Goal: Task Accomplishment & Management: Use online tool/utility

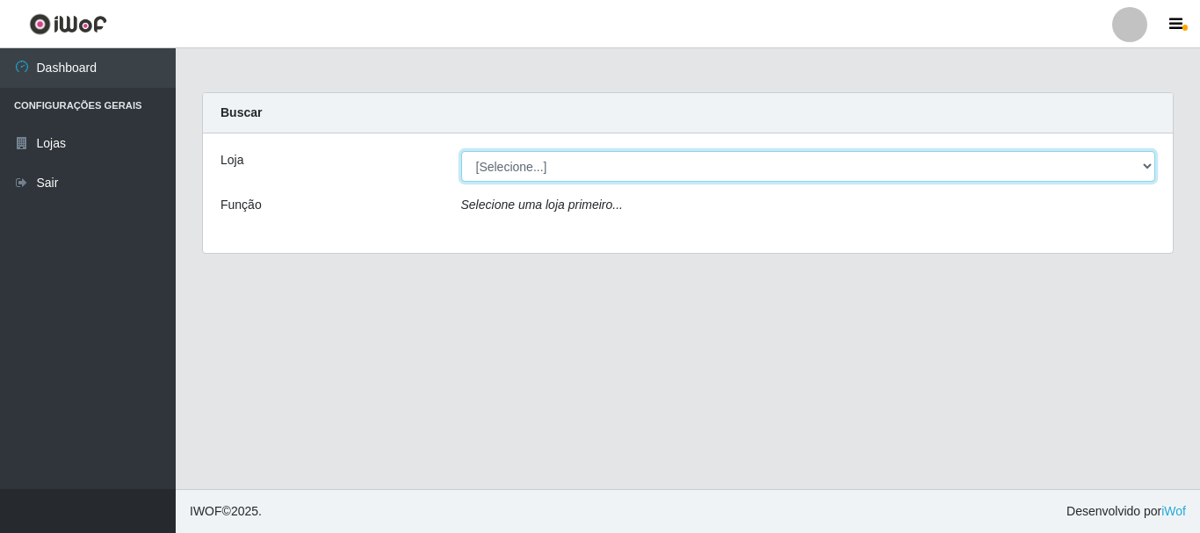
click at [521, 163] on select "[Selecione...] [GEOGRAPHIC_DATA] [GEOGRAPHIC_DATA]" at bounding box center [808, 166] width 695 height 31
select select "64"
click at [461, 151] on select "[Selecione...] [GEOGRAPHIC_DATA] [GEOGRAPHIC_DATA]" at bounding box center [808, 166] width 695 height 31
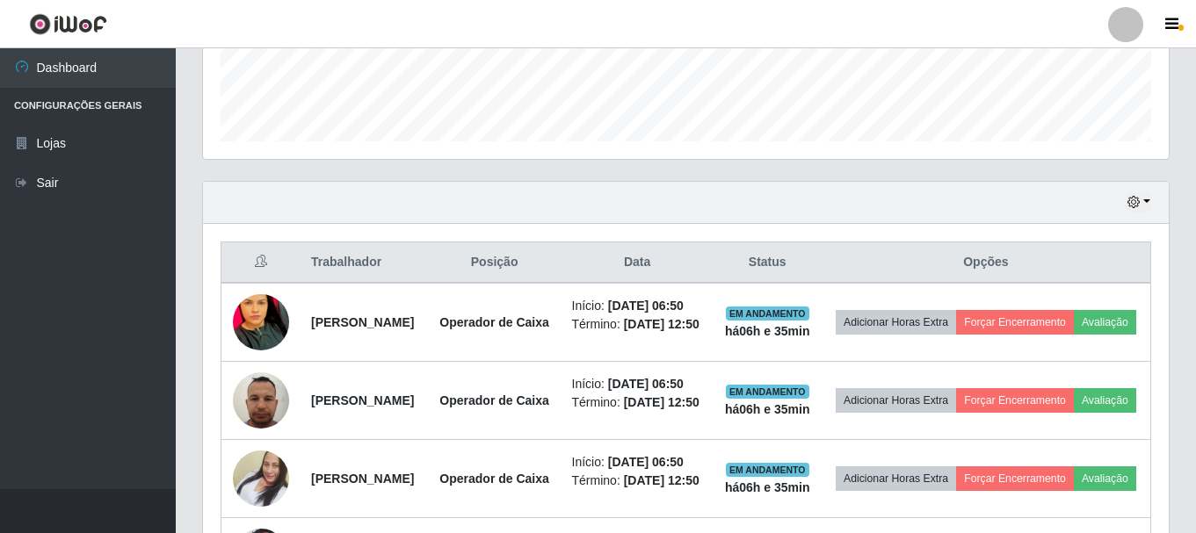
scroll to position [527, 0]
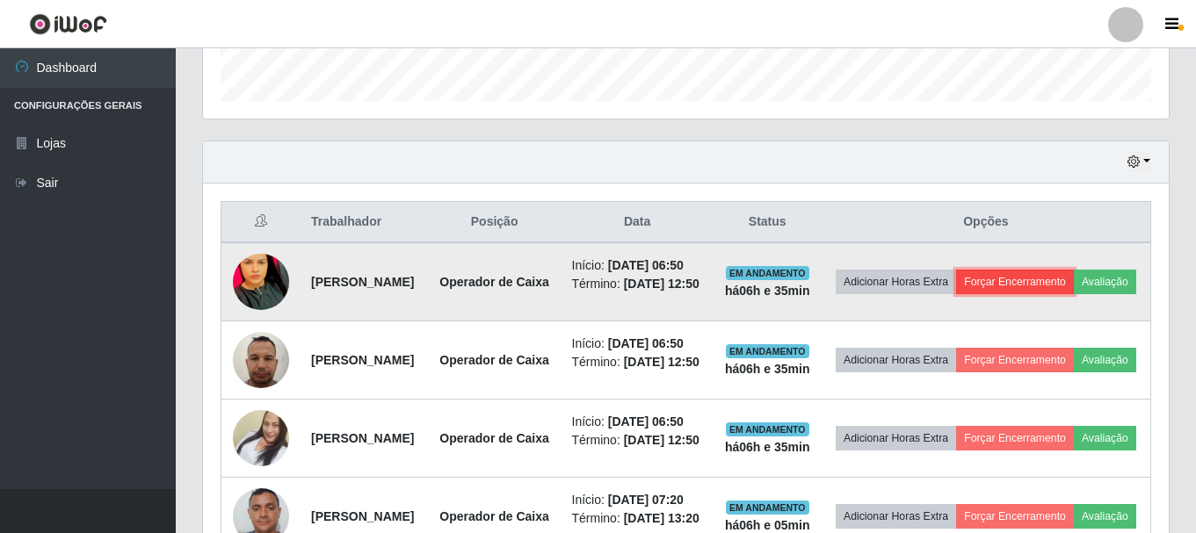
click at [1074, 286] on button "Forçar Encerramento" at bounding box center [1015, 282] width 118 height 25
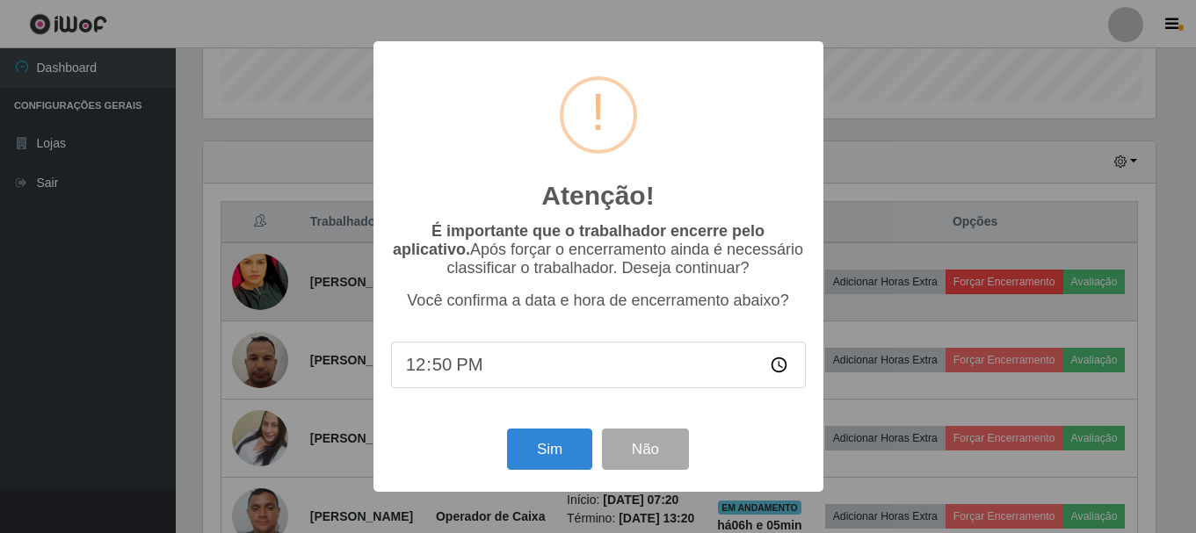
scroll to position [365, 957]
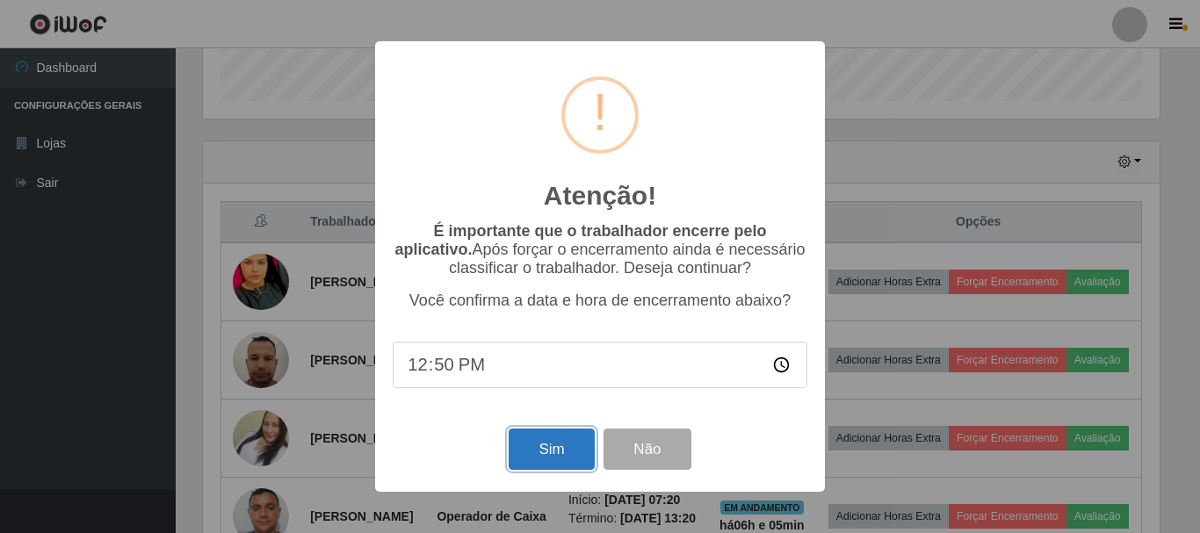
click at [546, 440] on button "Sim" at bounding box center [551, 449] width 85 height 41
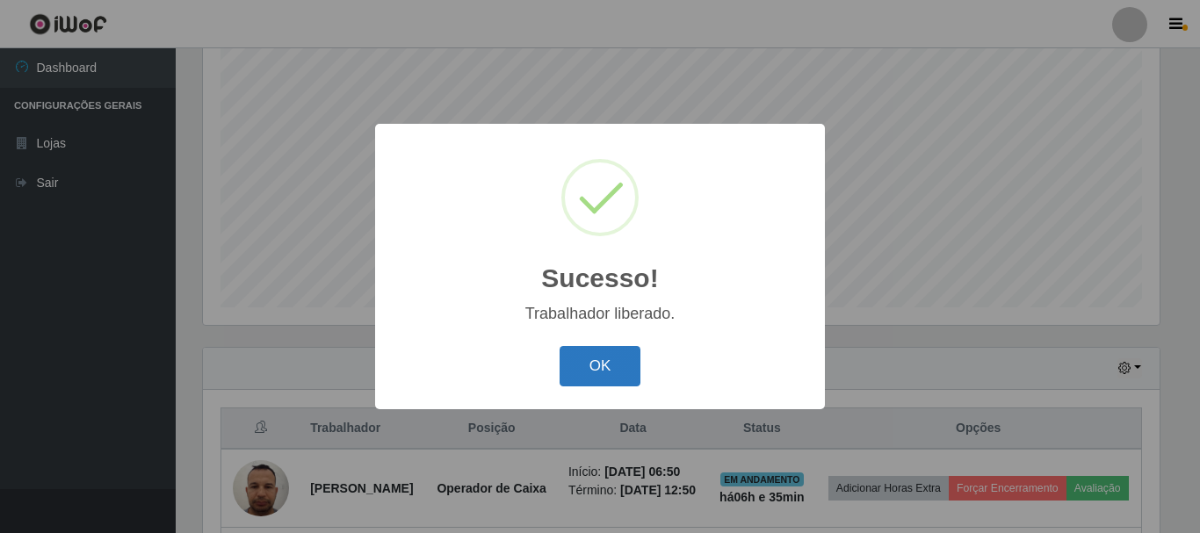
click at [593, 373] on button "OK" at bounding box center [601, 366] width 82 height 41
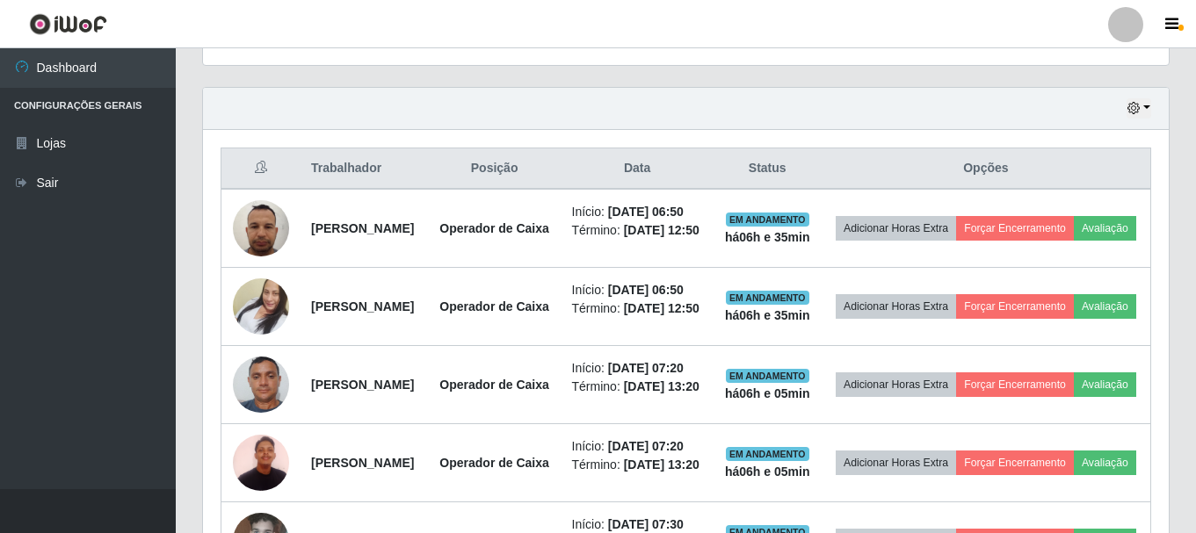
scroll to position [584, 0]
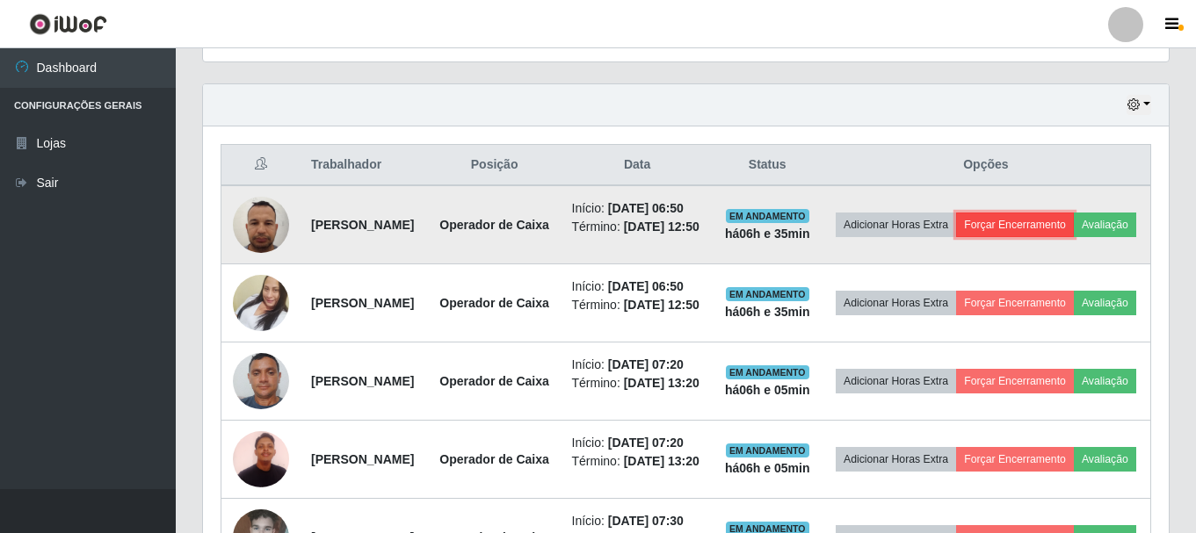
click at [1074, 222] on button "Forçar Encerramento" at bounding box center [1015, 225] width 118 height 25
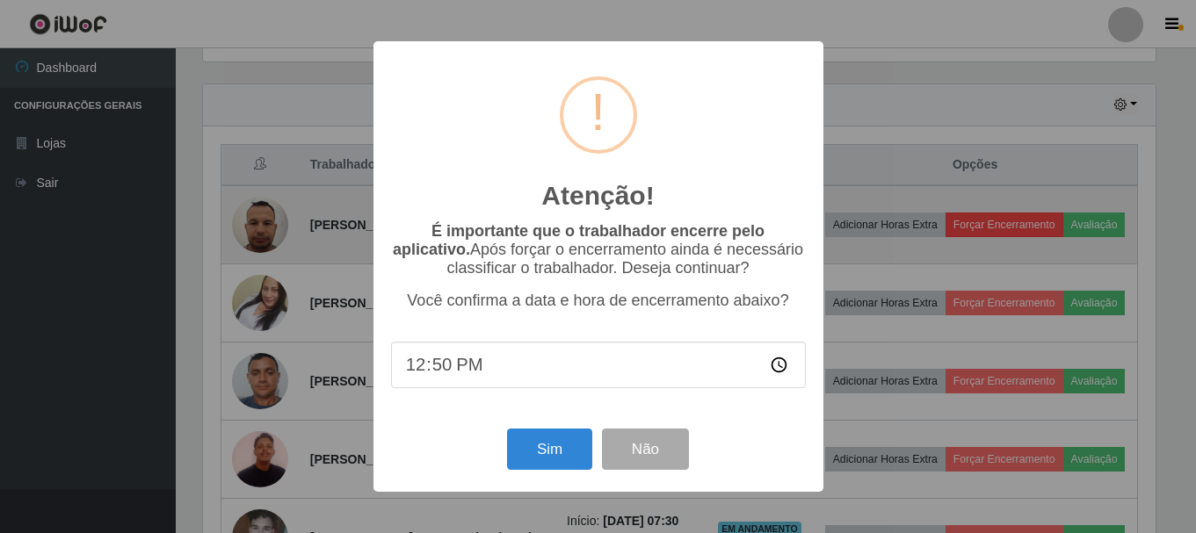
scroll to position [365, 957]
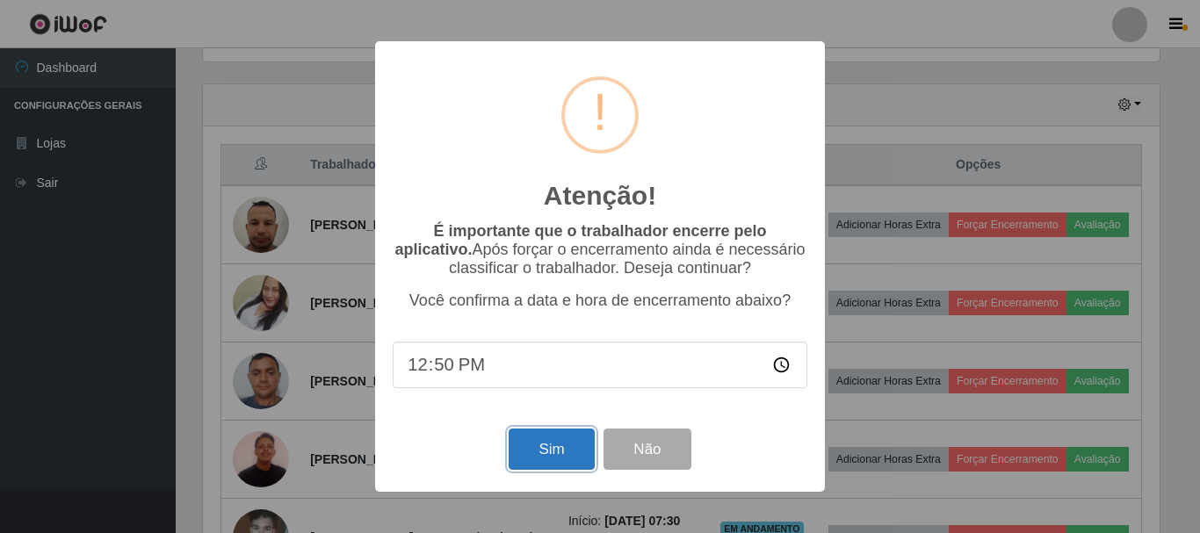
click at [548, 453] on button "Sim" at bounding box center [551, 449] width 85 height 41
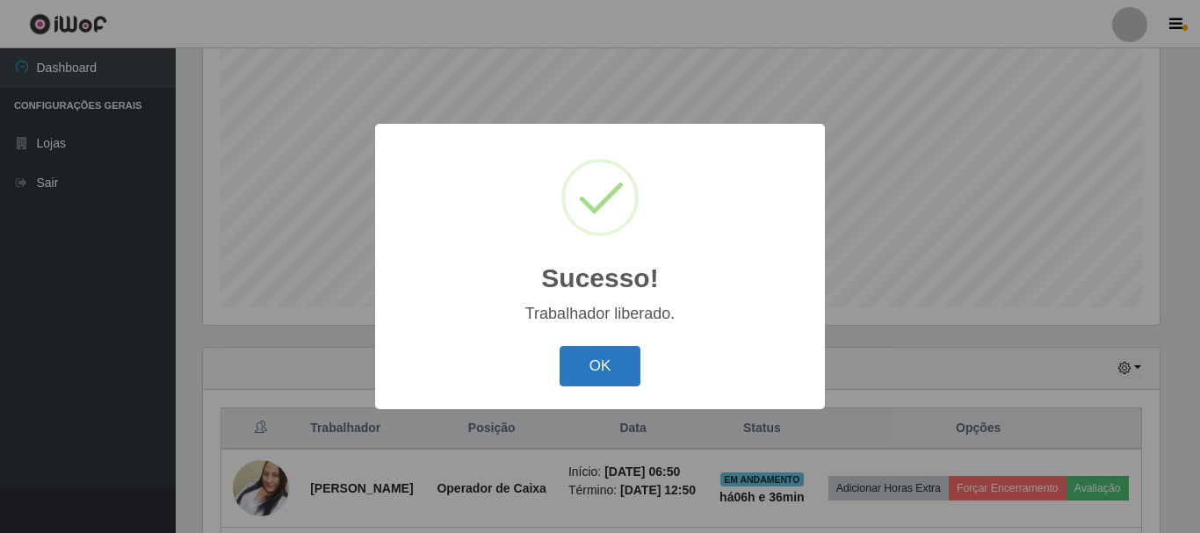
click at [608, 365] on button "OK" at bounding box center [601, 366] width 82 height 41
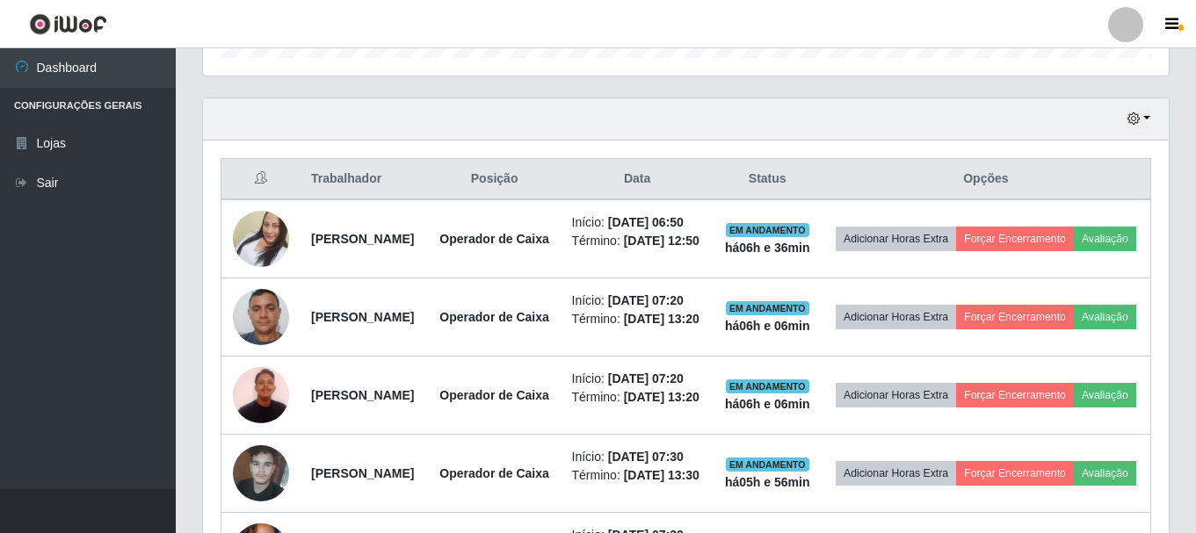
scroll to position [584, 0]
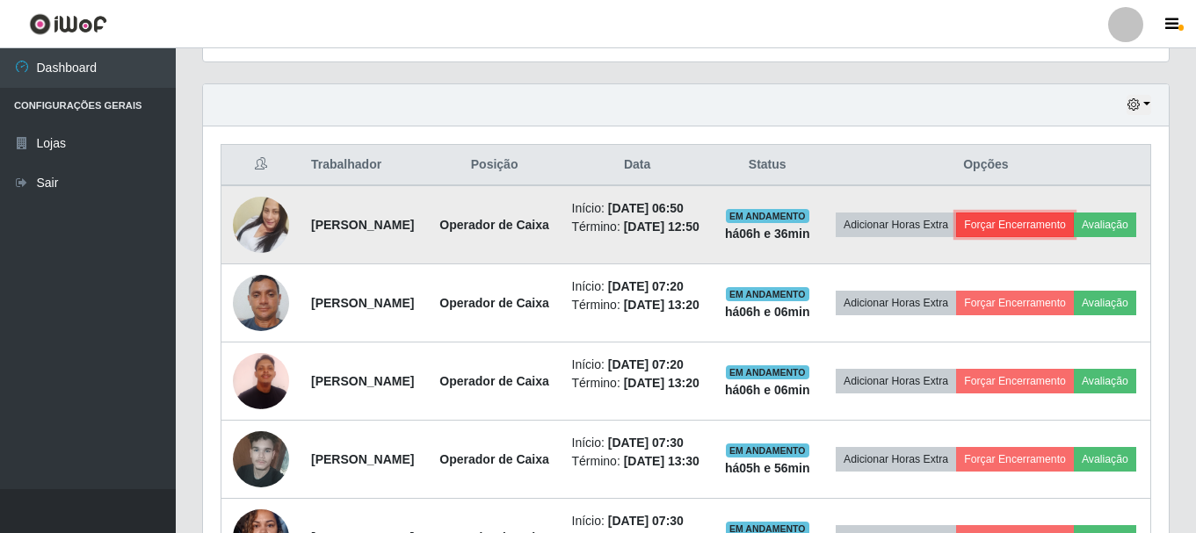
click at [1074, 230] on button "Forçar Encerramento" at bounding box center [1015, 225] width 118 height 25
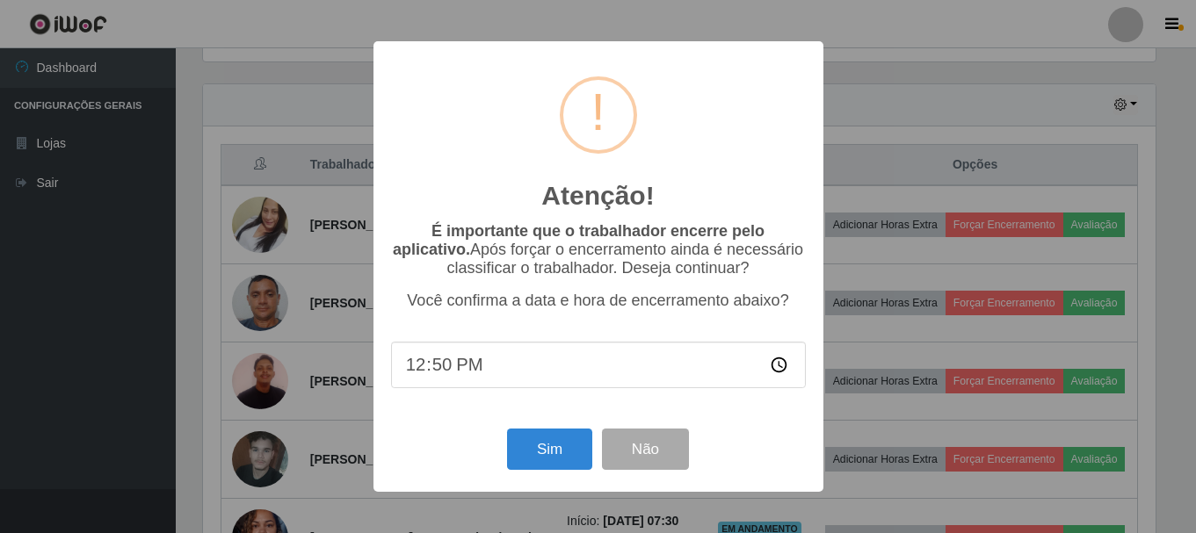
scroll to position [365, 957]
click at [554, 450] on button "Sim" at bounding box center [551, 449] width 85 height 41
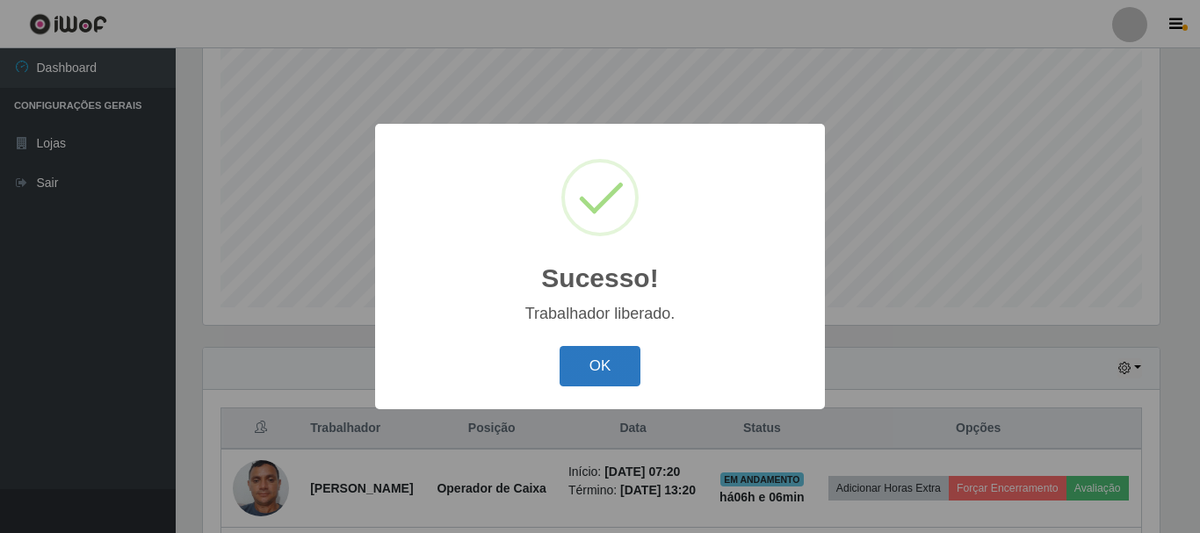
click at [590, 368] on button "OK" at bounding box center [601, 366] width 82 height 41
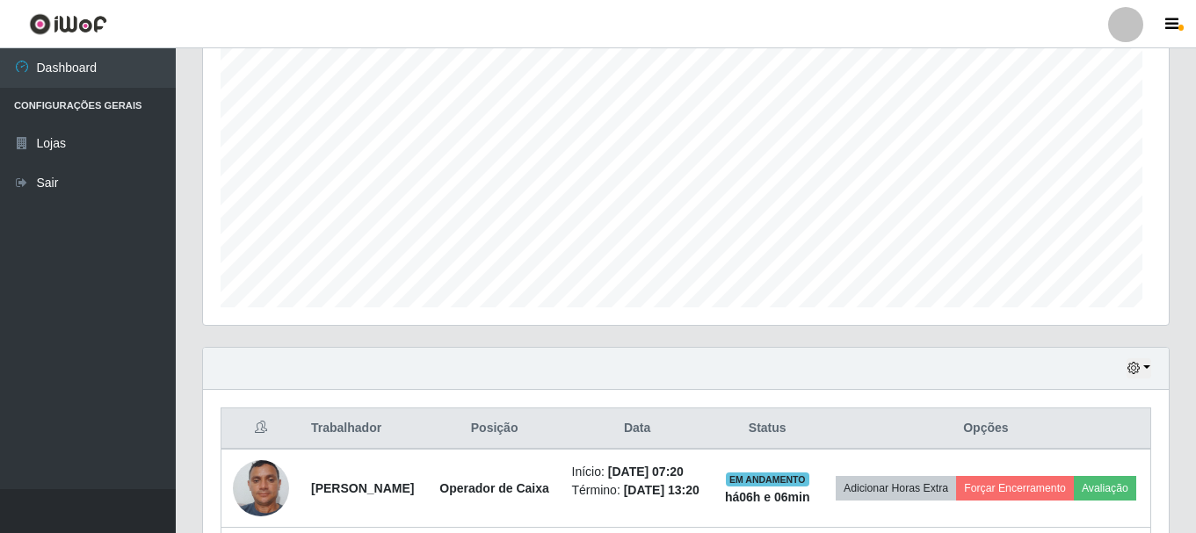
scroll to position [0, 0]
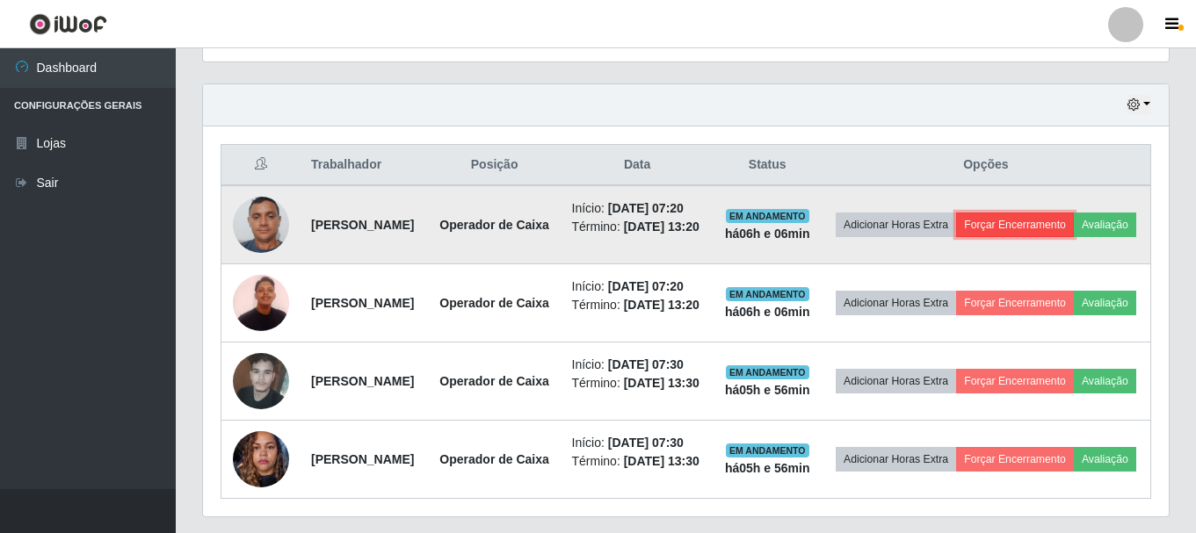
click at [1074, 232] on button "Forçar Encerramento" at bounding box center [1015, 225] width 118 height 25
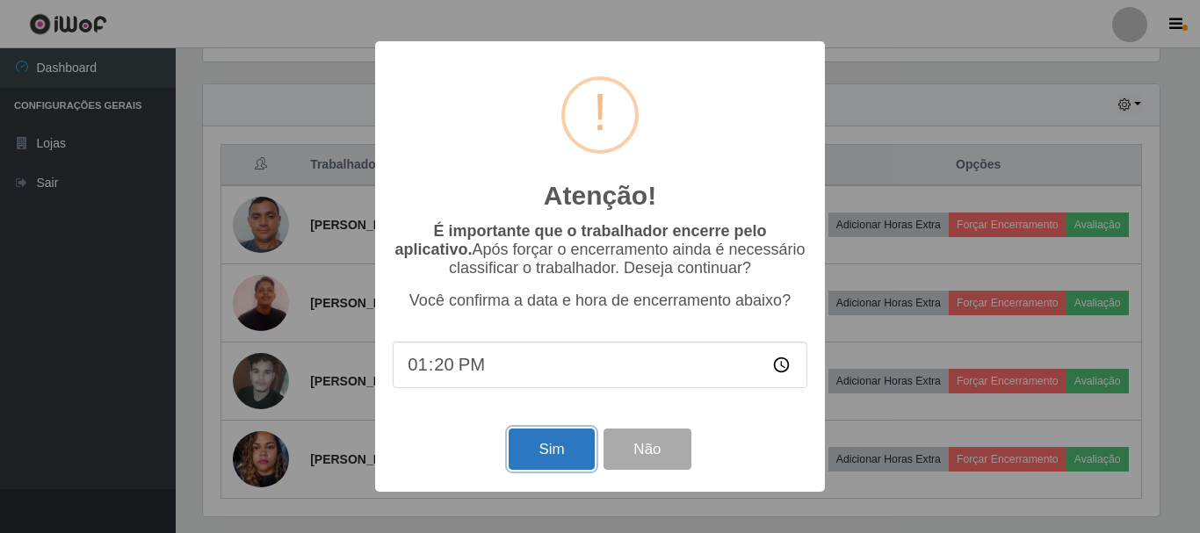
click at [536, 446] on button "Sim" at bounding box center [551, 449] width 85 height 41
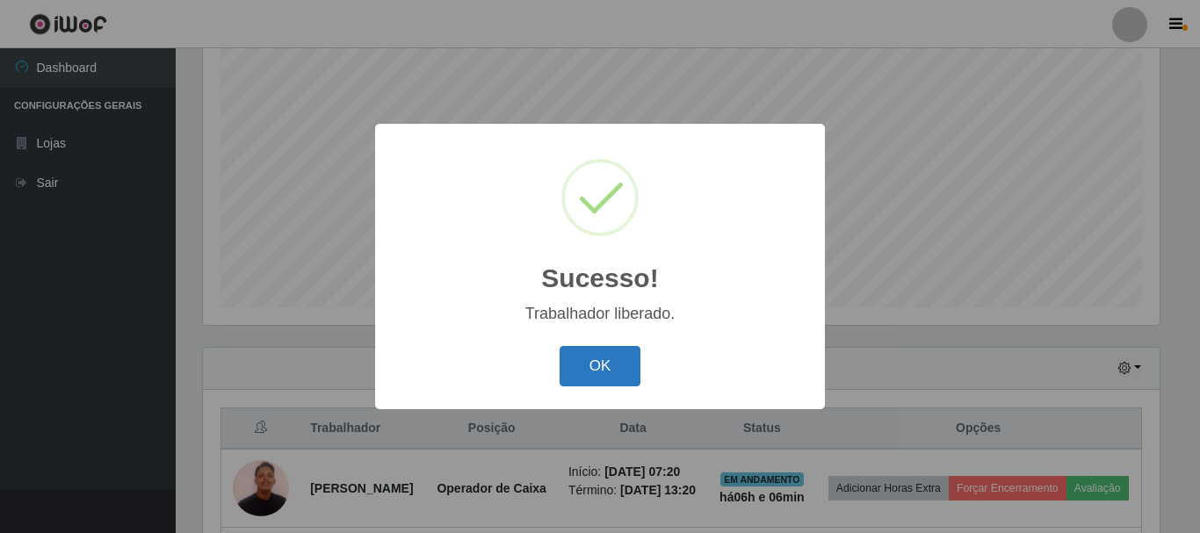
click at [581, 361] on button "OK" at bounding box center [601, 366] width 82 height 41
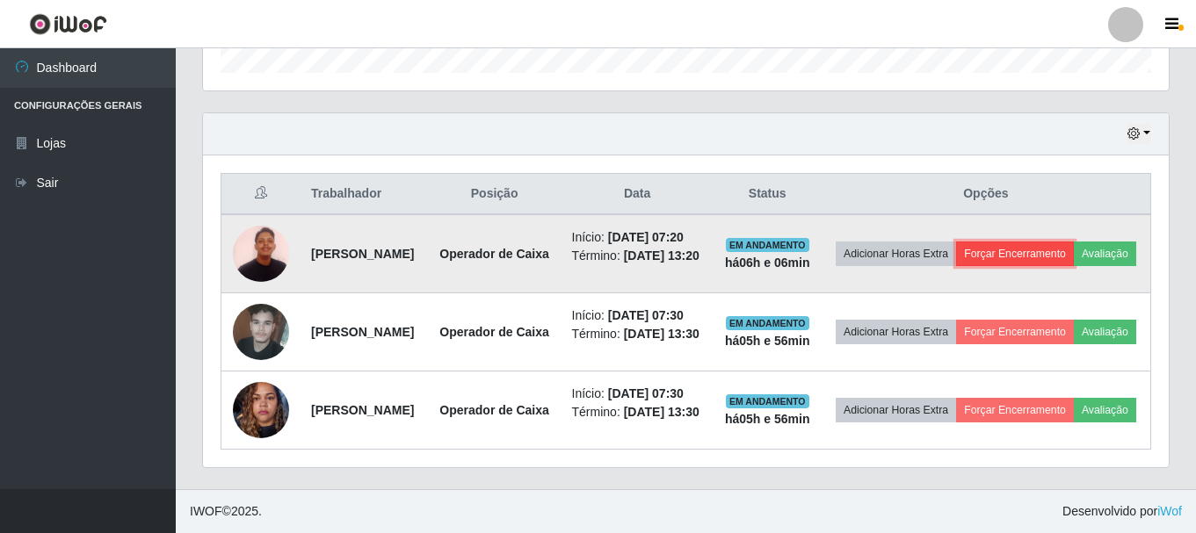
click at [1074, 242] on button "Forçar Encerramento" at bounding box center [1015, 254] width 118 height 25
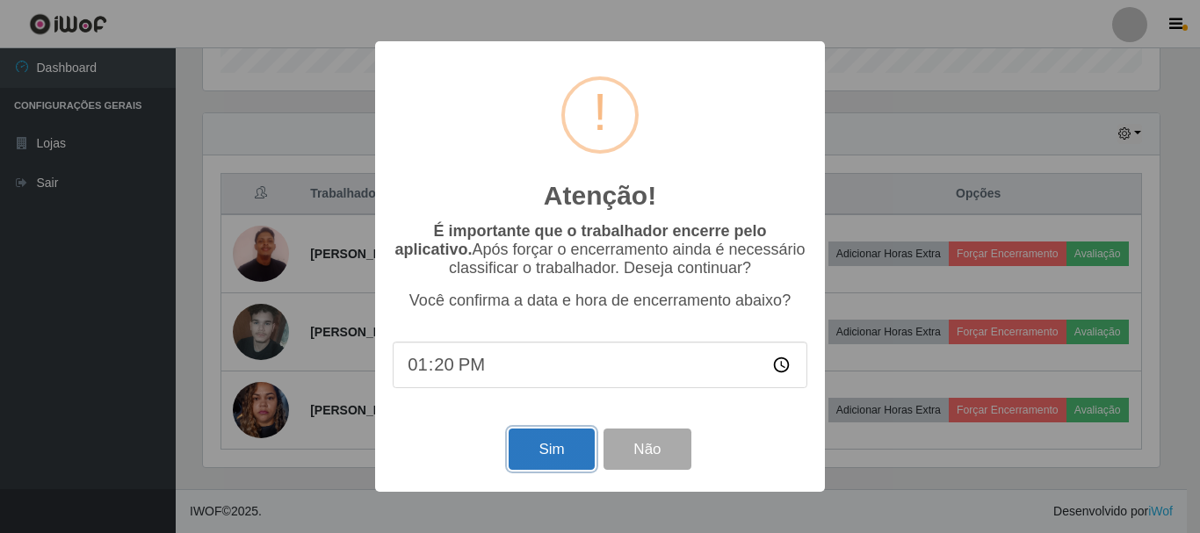
click at [538, 459] on button "Sim" at bounding box center [551, 449] width 85 height 41
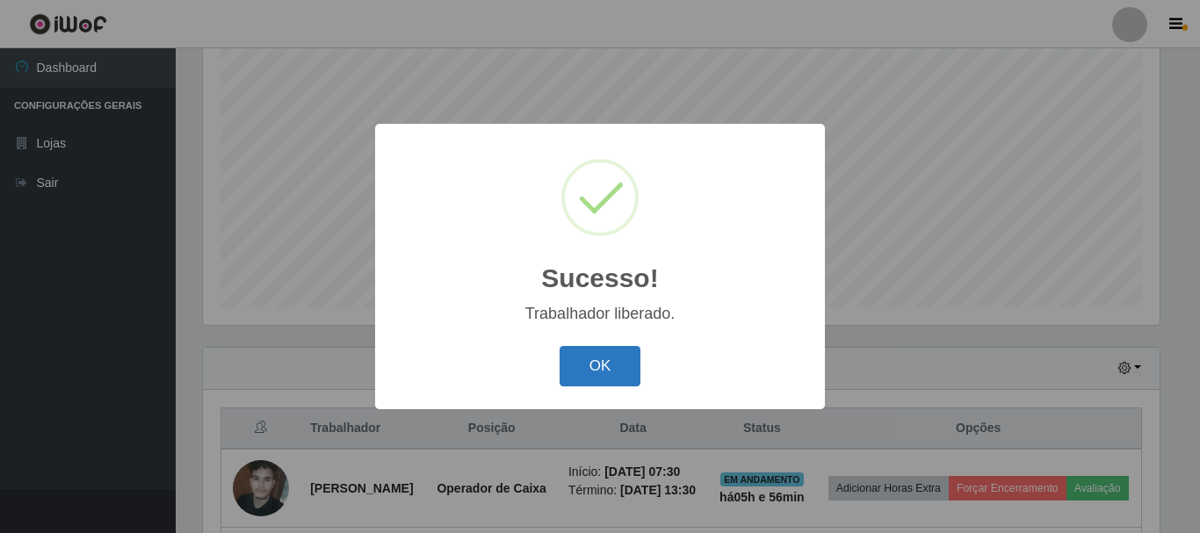
click at [631, 366] on button "OK" at bounding box center [601, 366] width 82 height 41
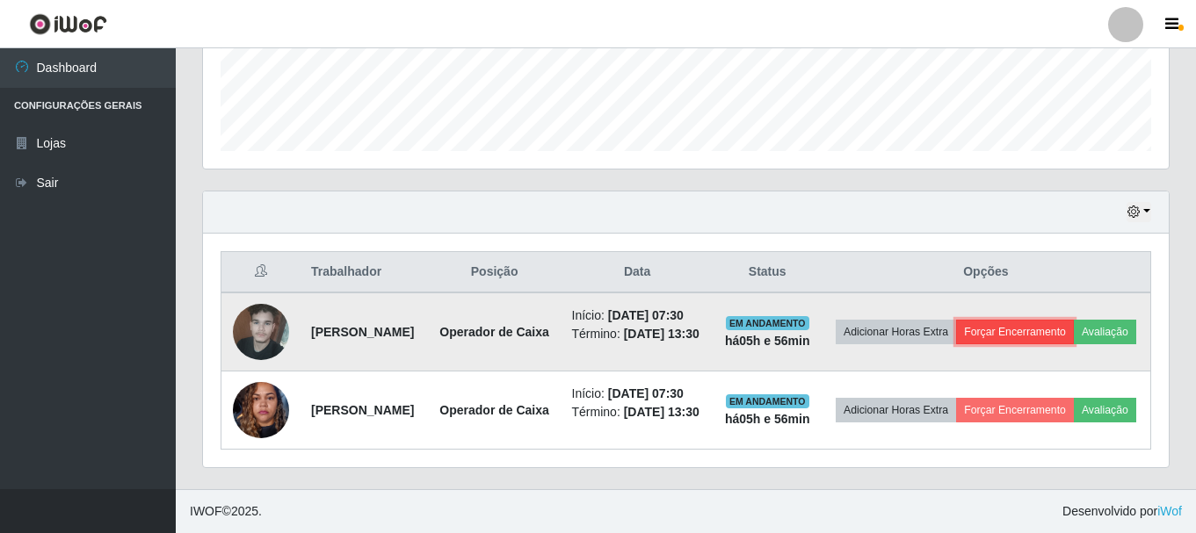
click at [1074, 320] on button "Forçar Encerramento" at bounding box center [1015, 332] width 118 height 25
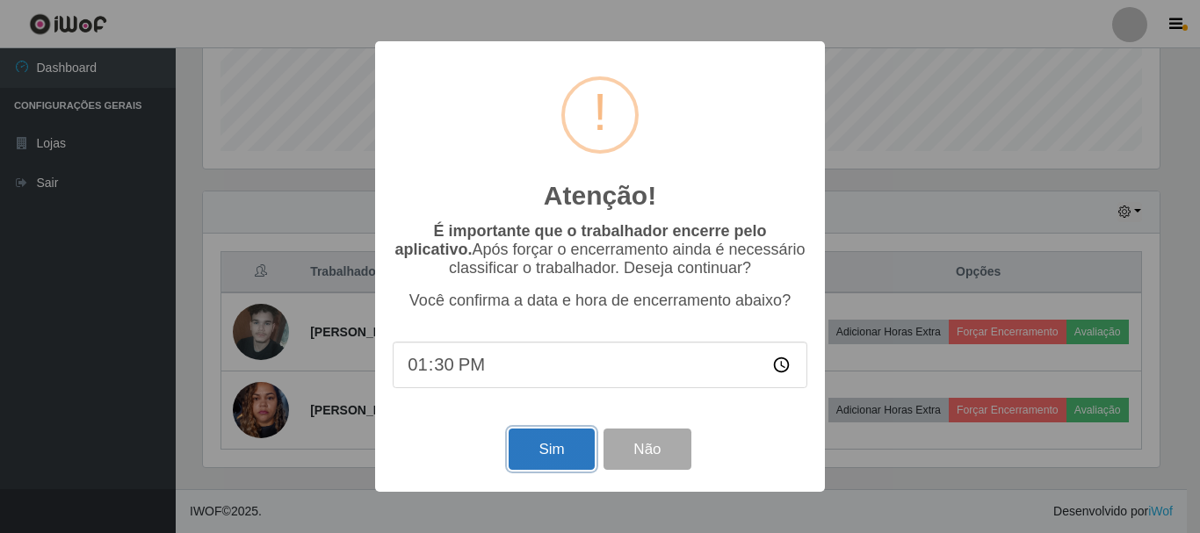
click at [560, 443] on button "Sim" at bounding box center [551, 449] width 85 height 41
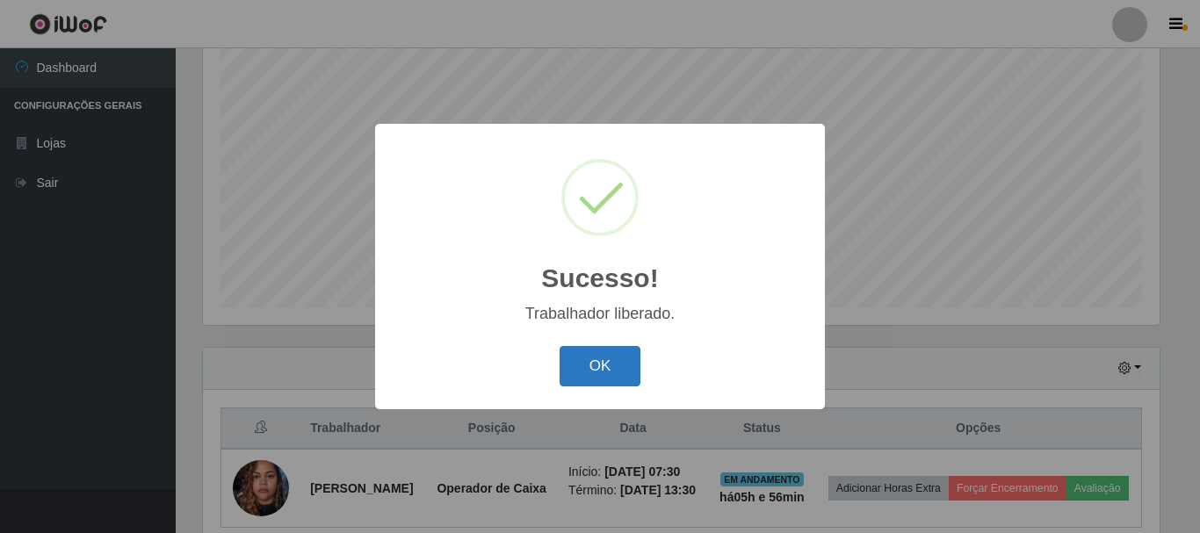
click at [626, 379] on button "OK" at bounding box center [601, 366] width 82 height 41
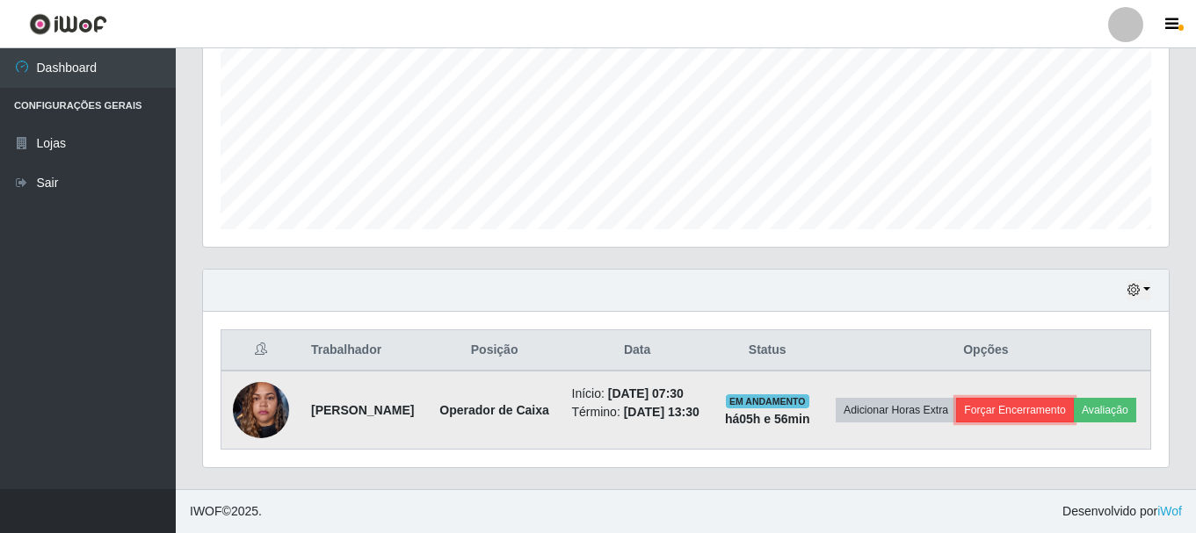
click at [1074, 398] on button "Forçar Encerramento" at bounding box center [1015, 410] width 118 height 25
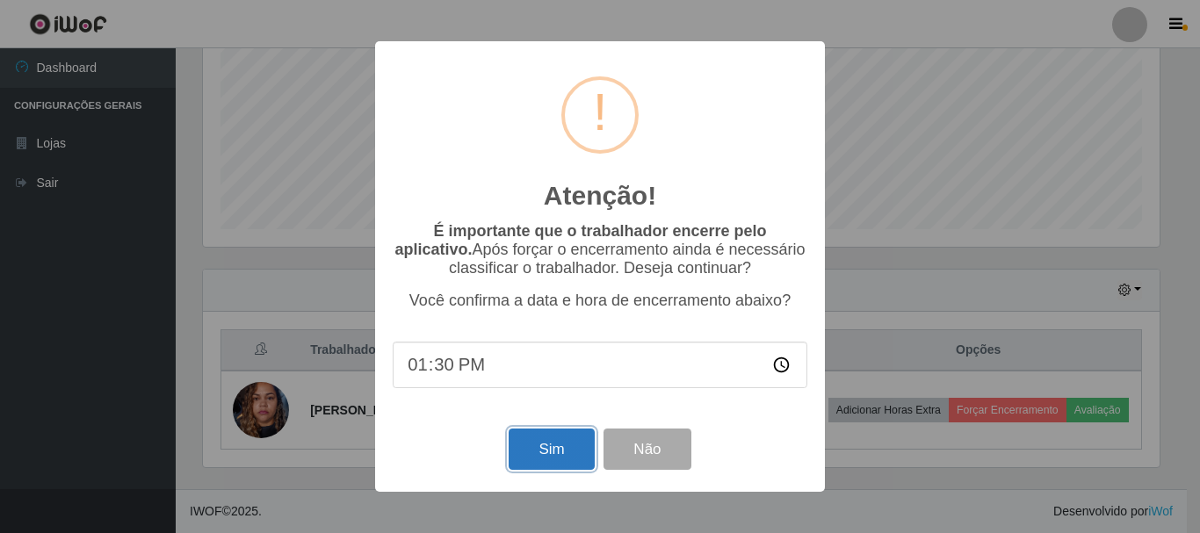
click at [537, 457] on button "Sim" at bounding box center [551, 449] width 85 height 41
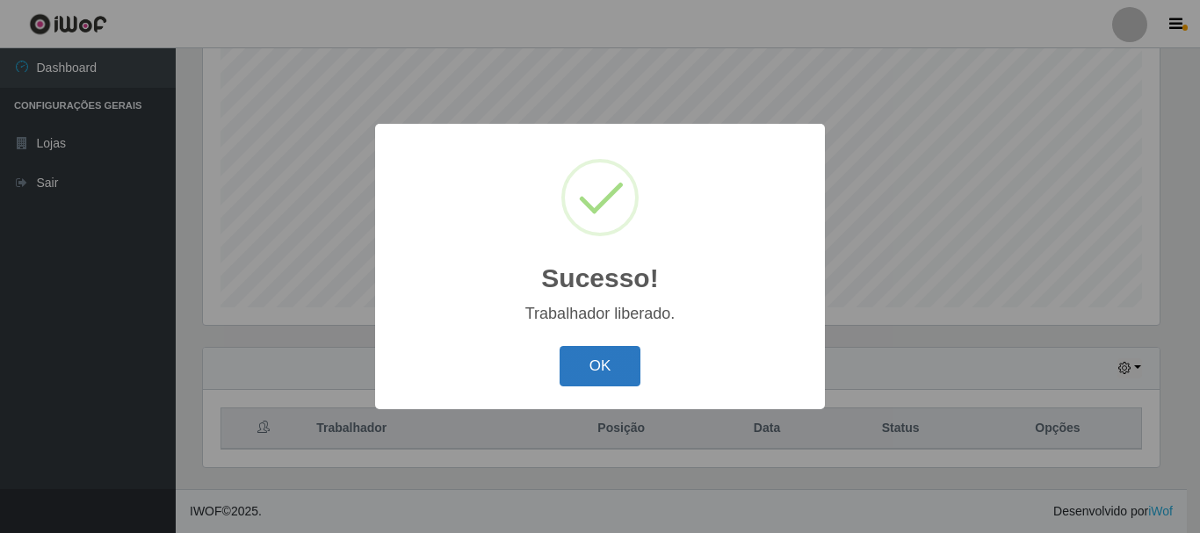
click at [598, 364] on button "OK" at bounding box center [601, 366] width 82 height 41
